Goal: Transaction & Acquisition: Book appointment/travel/reservation

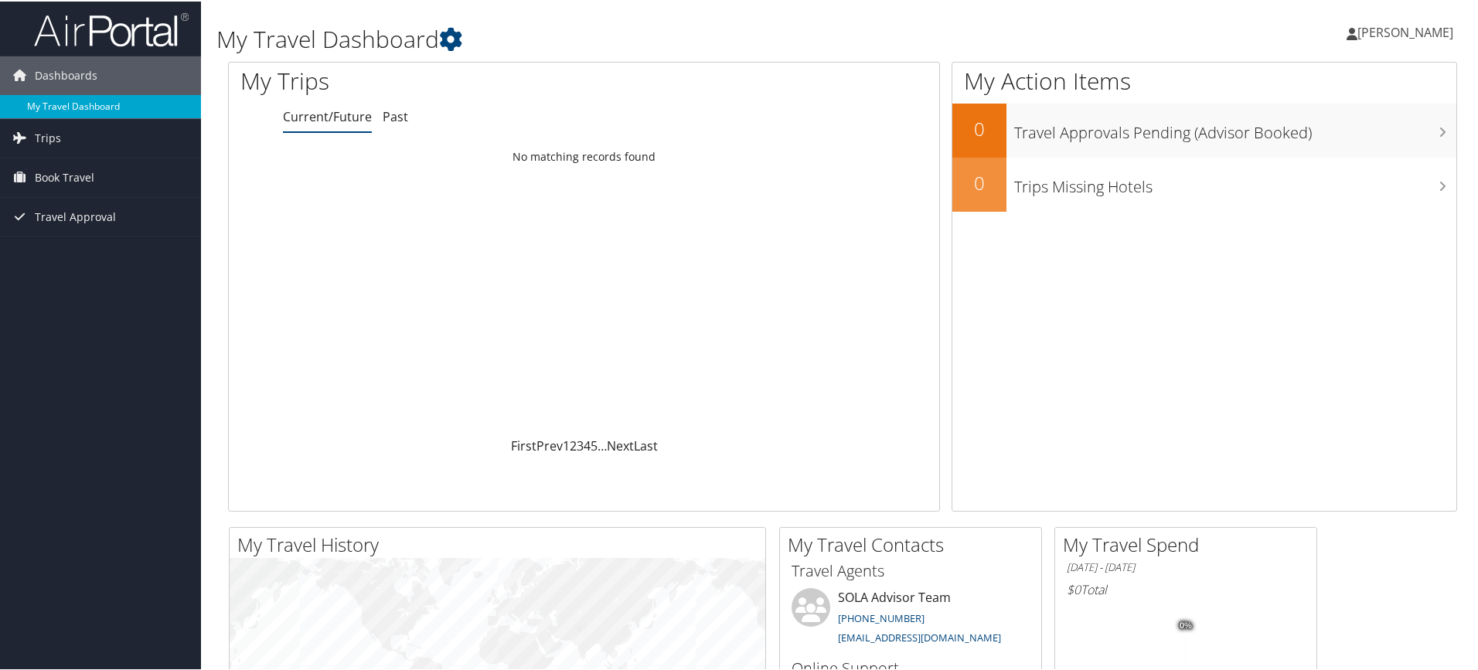
click at [58, 103] on link "My Travel Dashboard" at bounding box center [100, 105] width 201 height 23
click at [1386, 31] on span "[PERSON_NAME]" at bounding box center [1405, 30] width 96 height 17
click at [1309, 82] on link "My Settings" at bounding box center [1365, 85] width 172 height 26
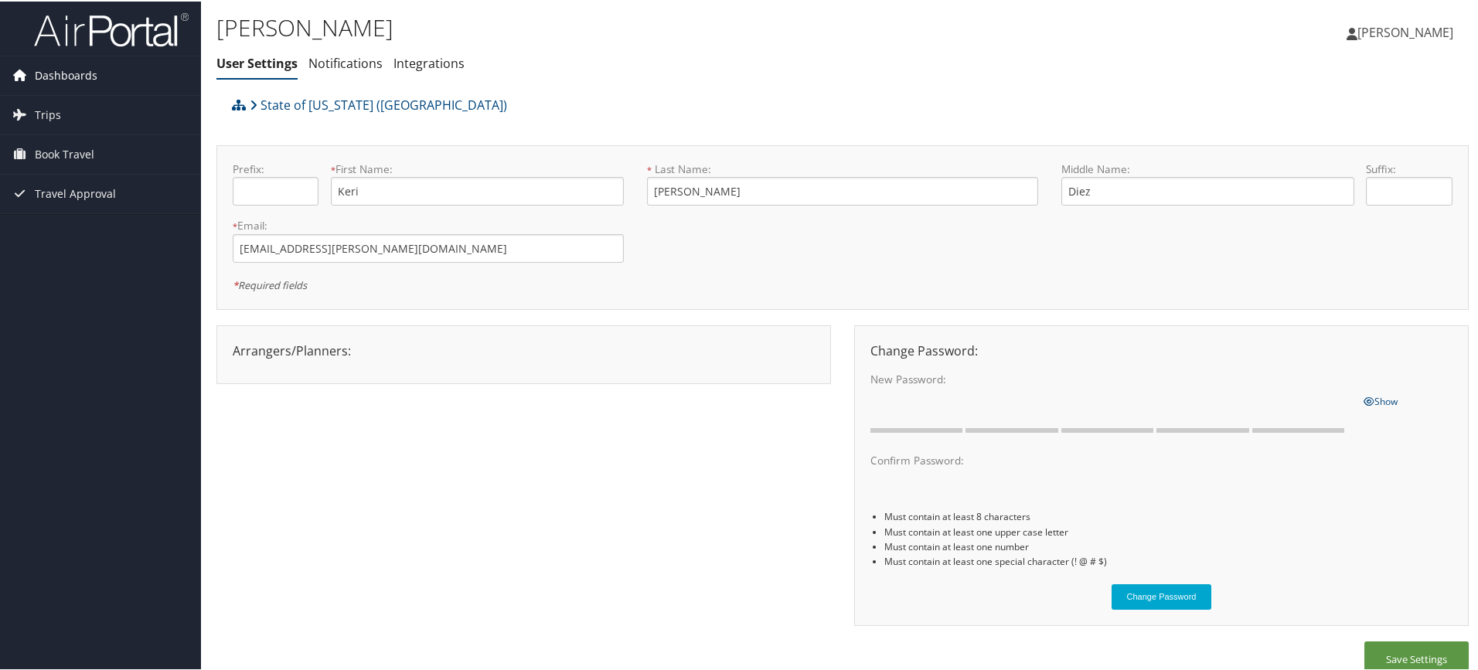
click at [68, 73] on span "Dashboards" at bounding box center [66, 74] width 63 height 39
click at [66, 103] on link "My Travel Dashboard" at bounding box center [100, 105] width 201 height 23
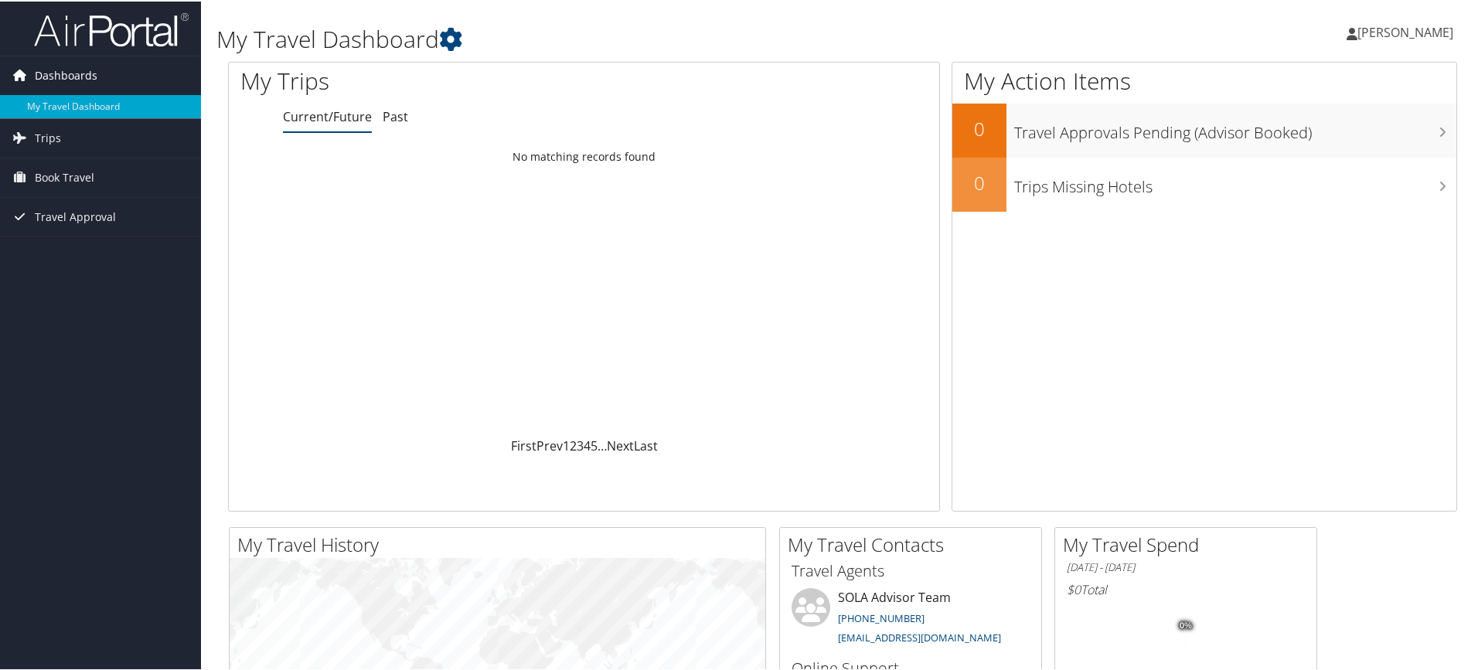
click at [99, 71] on link "Dashboards" at bounding box center [100, 74] width 201 height 39
click at [87, 102] on link "My Travel Dashboard" at bounding box center [100, 105] width 201 height 23
click at [53, 172] on span "Book Travel" at bounding box center [65, 176] width 60 height 39
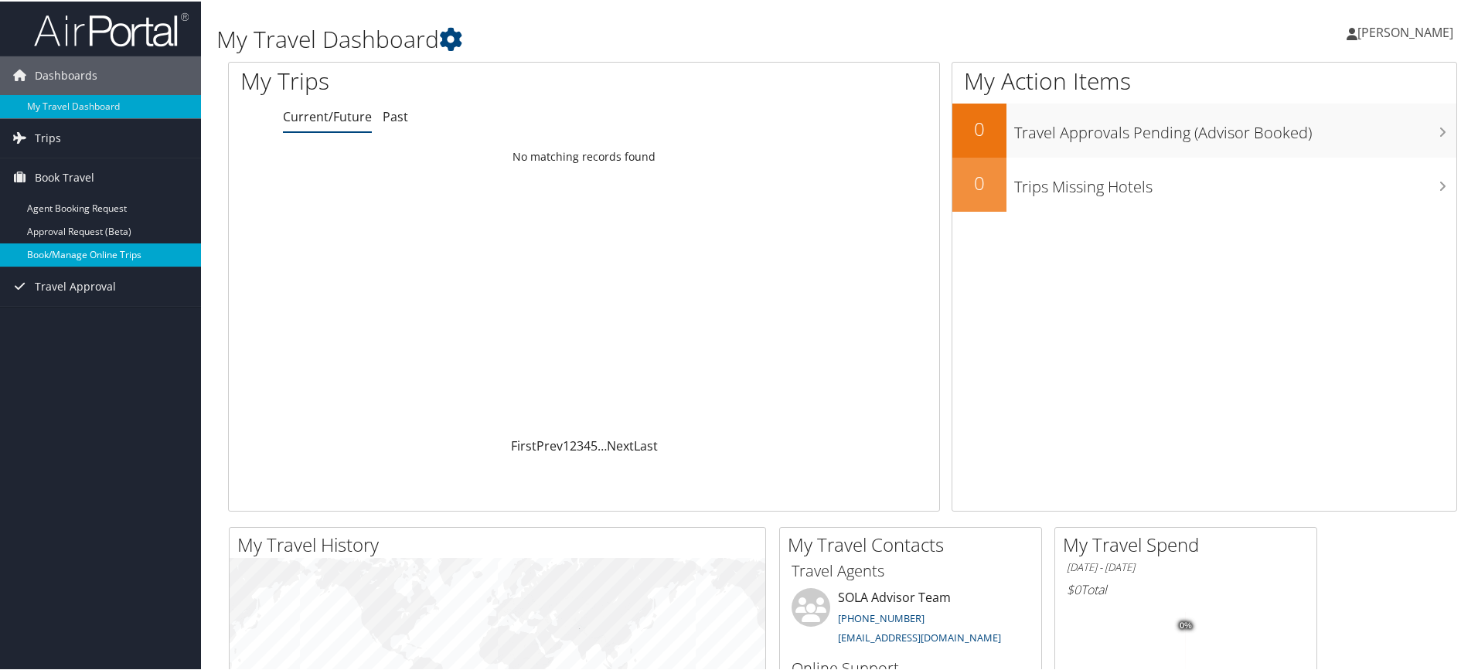
click at [62, 249] on link "Book/Manage Online Trips" at bounding box center [100, 253] width 201 height 23
click at [94, 250] on link "Book/Manage Online Trips" at bounding box center [100, 253] width 201 height 23
